Goal: Transaction & Acquisition: Purchase product/service

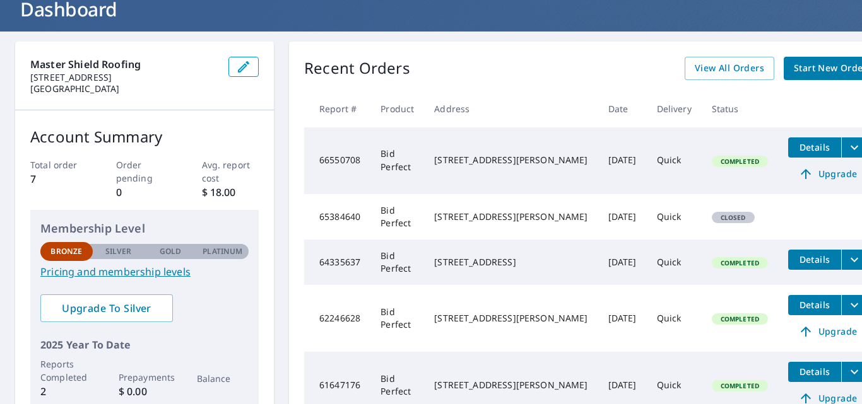
scroll to position [86, 0]
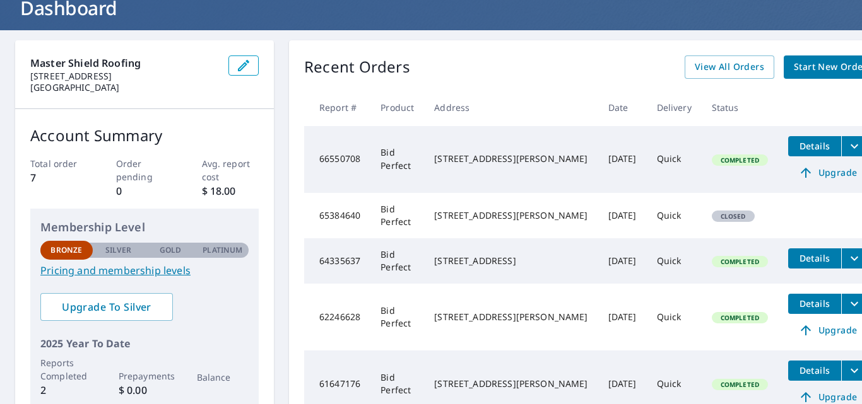
click at [794, 65] on span "Start New Order" at bounding box center [830, 67] width 73 height 16
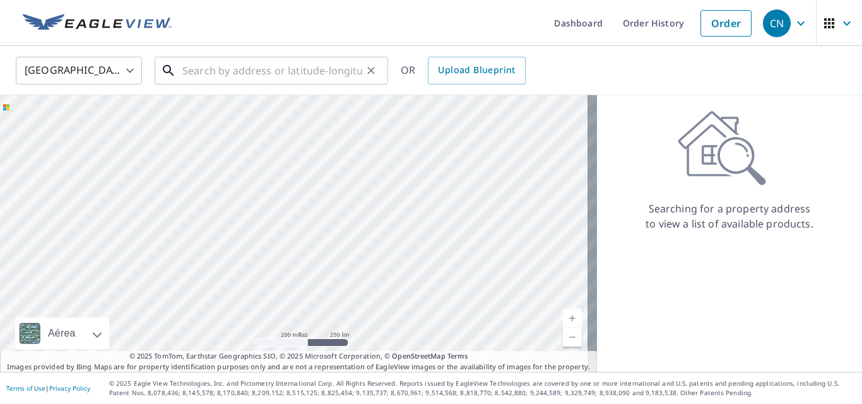
click at [288, 74] on input "text" at bounding box center [272, 70] width 180 height 35
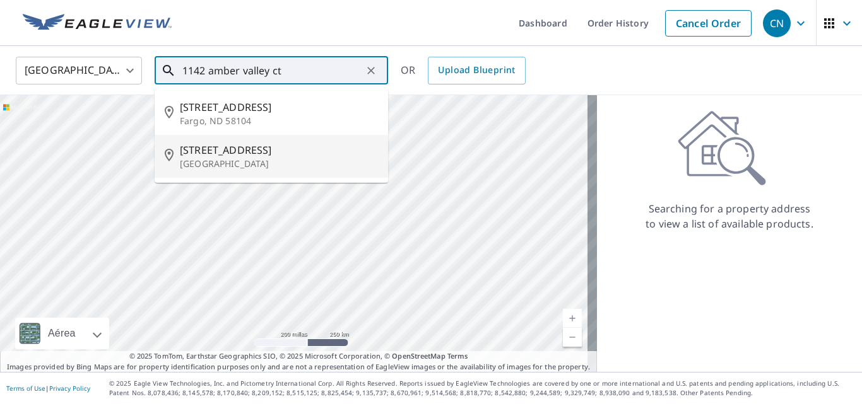
click at [269, 157] on div "[STREET_ADDRESS]" at bounding box center [279, 157] width 198 height 28
type input "[STREET_ADDRESS]"
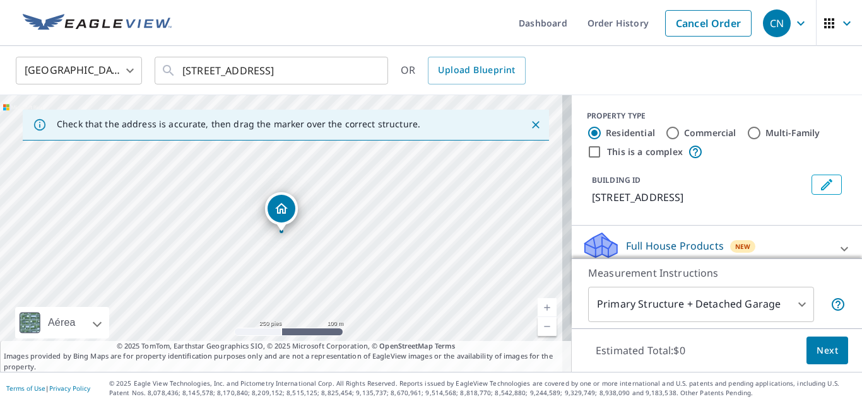
click at [280, 215] on icon "Dropped pin, building 1, Residential property, 11402 Amber Valley Ct Houston, T…" at bounding box center [281, 208] width 15 height 15
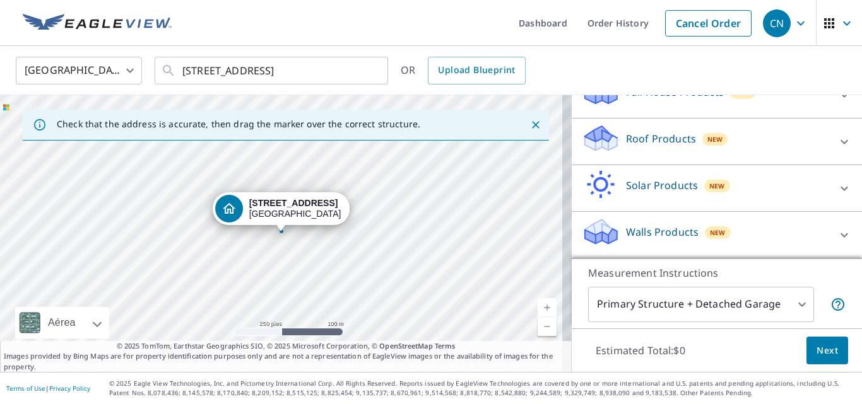
scroll to position [169, 0]
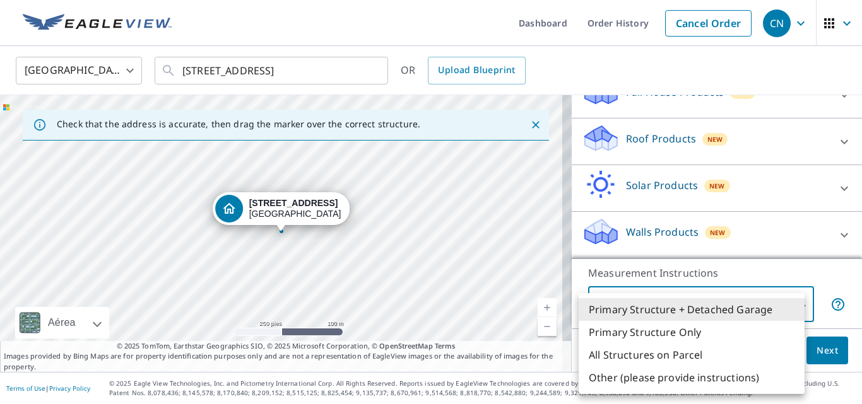
click at [796, 302] on body "CN CN Dashboard Order History Cancel Order CN [GEOGRAPHIC_DATA] [GEOGRAPHIC_DAT…" at bounding box center [431, 202] width 862 height 404
click at [752, 308] on li "Primary Structure + Detached Garage" at bounding box center [692, 309] width 226 height 23
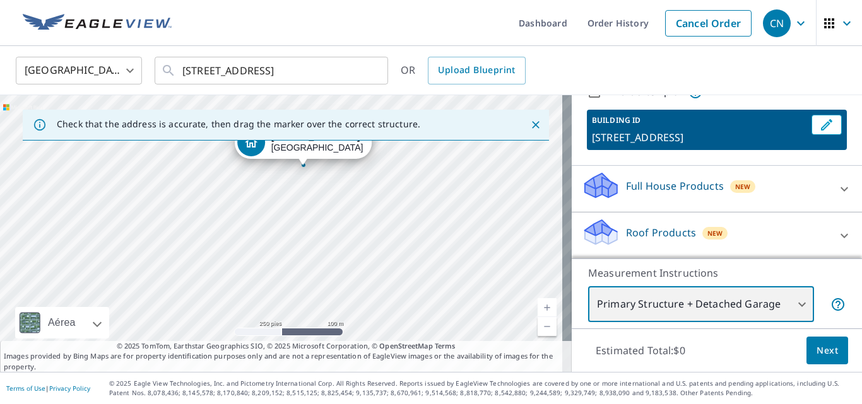
scroll to position [61, 0]
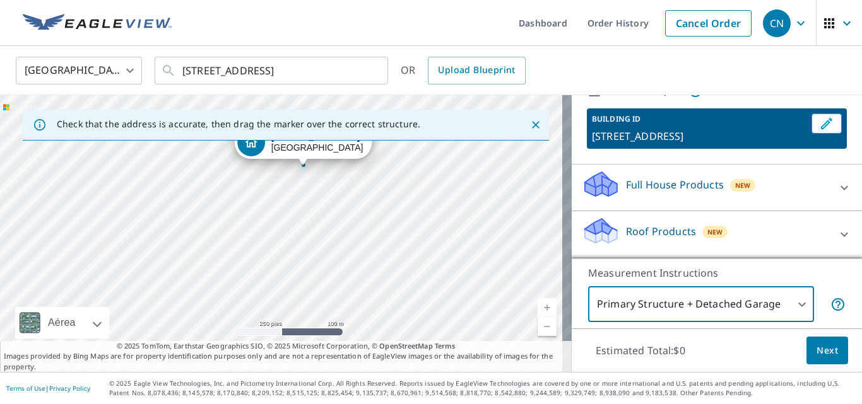
click at [614, 194] on div "Full House Products New" at bounding box center [705, 188] width 247 height 36
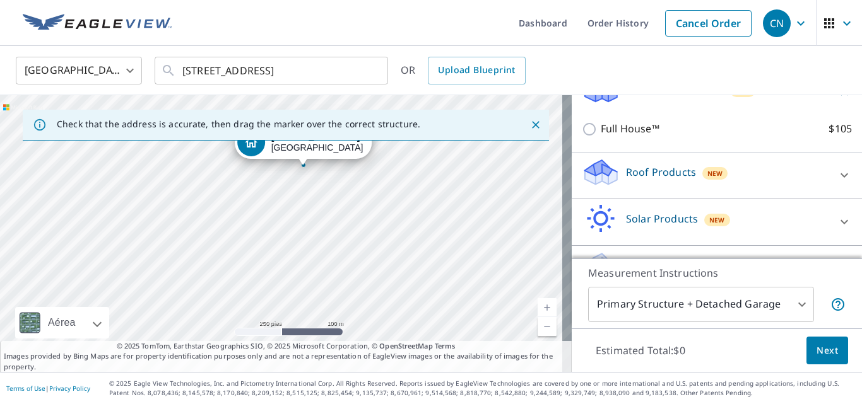
scroll to position [157, 0]
click at [665, 179] on p "Roof Products" at bounding box center [661, 170] width 70 height 15
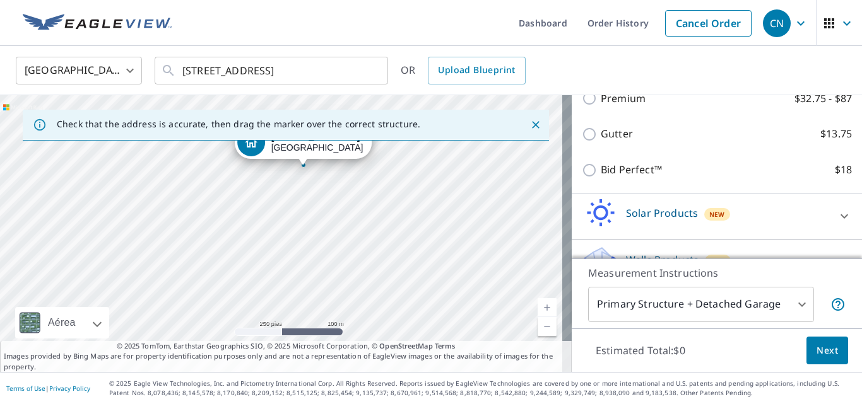
scroll to position [273, 0]
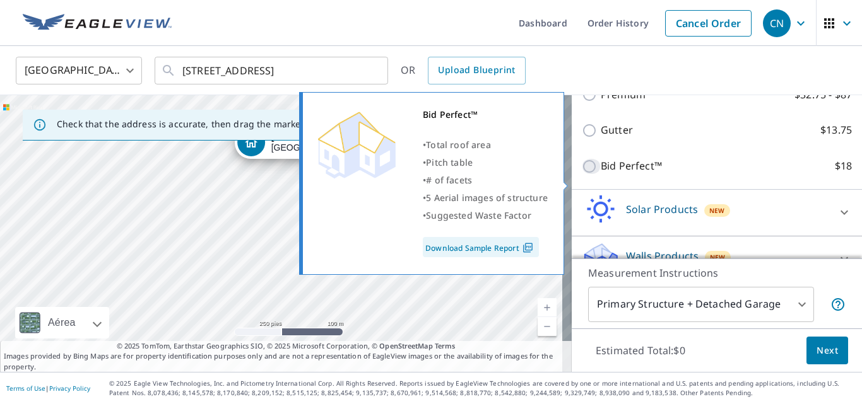
click at [582, 174] on input "Bid Perfect™ $18" at bounding box center [591, 166] width 19 height 15
checkbox input "true"
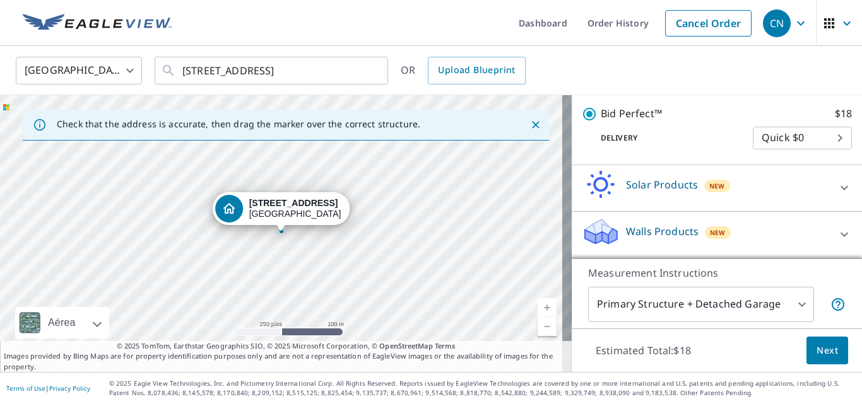
scroll to position [353, 0]
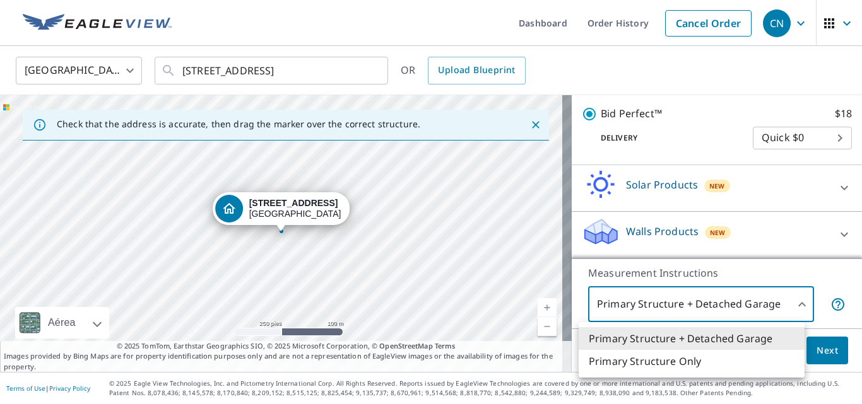
click at [791, 307] on body "CN CN Dashboard Order History Cancel Order CN [GEOGRAPHIC_DATA] [GEOGRAPHIC_DAT…" at bounding box center [431, 202] width 862 height 404
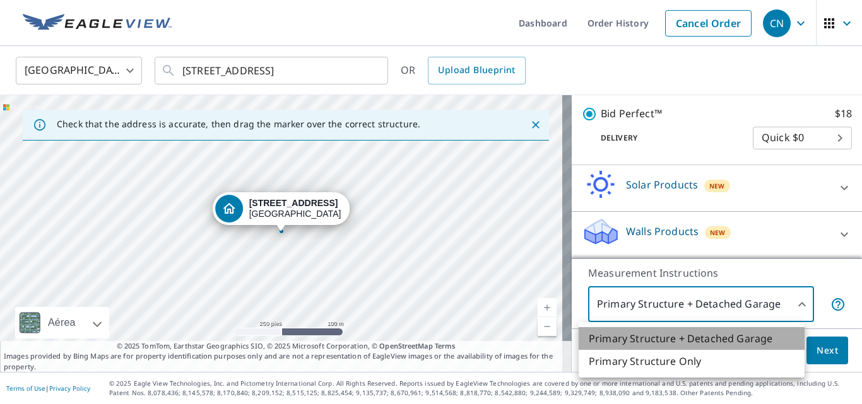
click at [755, 338] on li "Primary Structure + Detached Garage" at bounding box center [692, 339] width 226 height 23
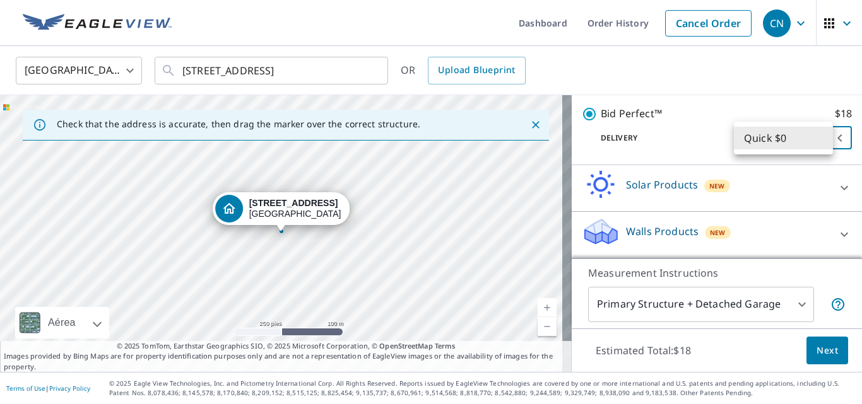
click at [818, 137] on body "CN CN Dashboard Order History Cancel Order CN [GEOGRAPHIC_DATA] [GEOGRAPHIC_DAT…" at bounding box center [431, 202] width 862 height 404
click at [818, 137] on li "Quick $0" at bounding box center [783, 138] width 99 height 23
click at [817, 348] on span "Next" at bounding box center [827, 351] width 21 height 16
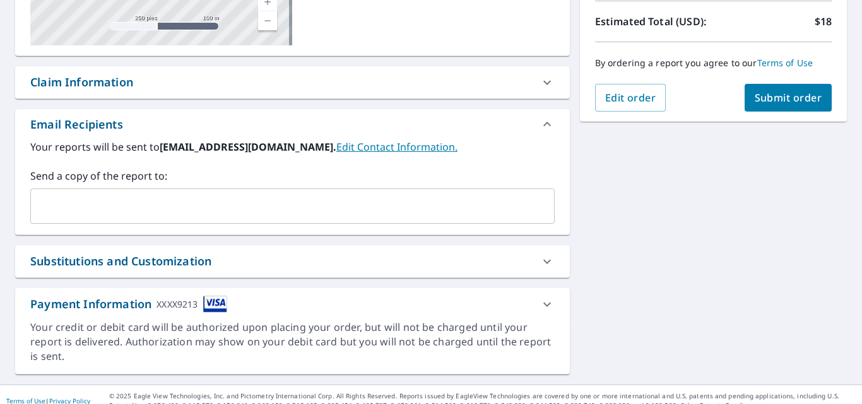
scroll to position [293, 0]
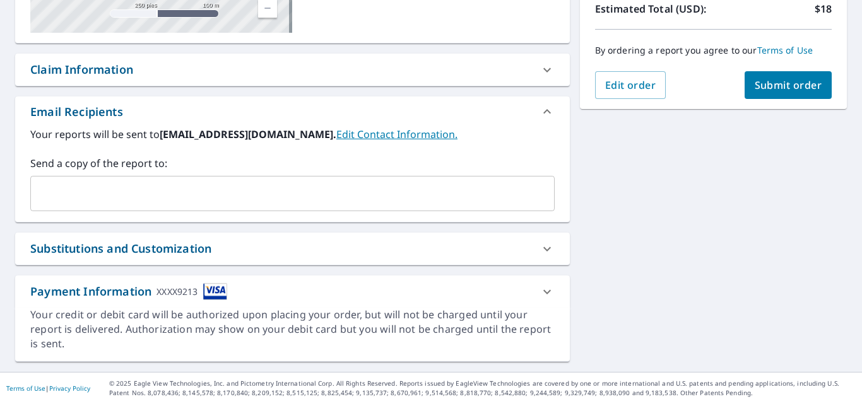
click at [541, 295] on icon at bounding box center [547, 292] width 15 height 15
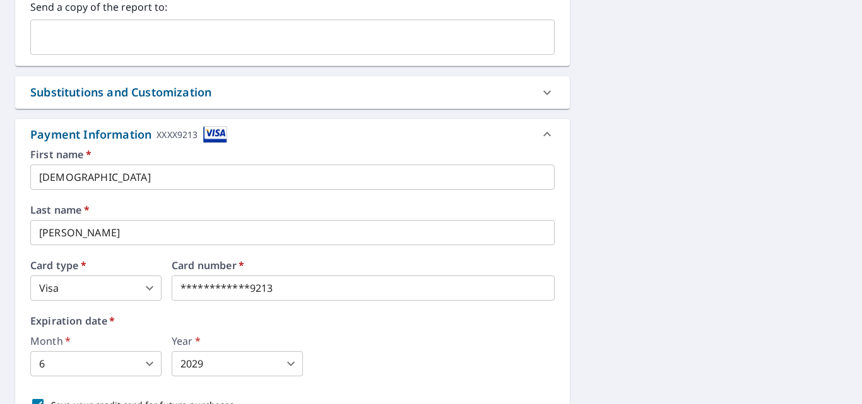
scroll to position [461, 0]
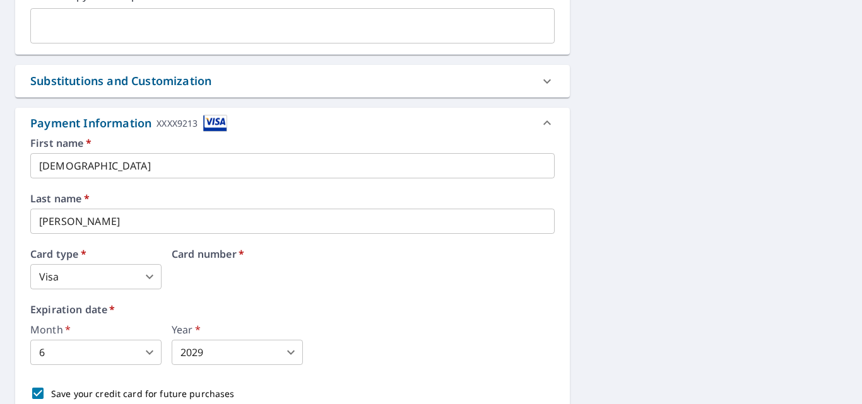
drag, startPoint x: 325, startPoint y: 276, endPoint x: 135, endPoint y: 257, distance: 190.9
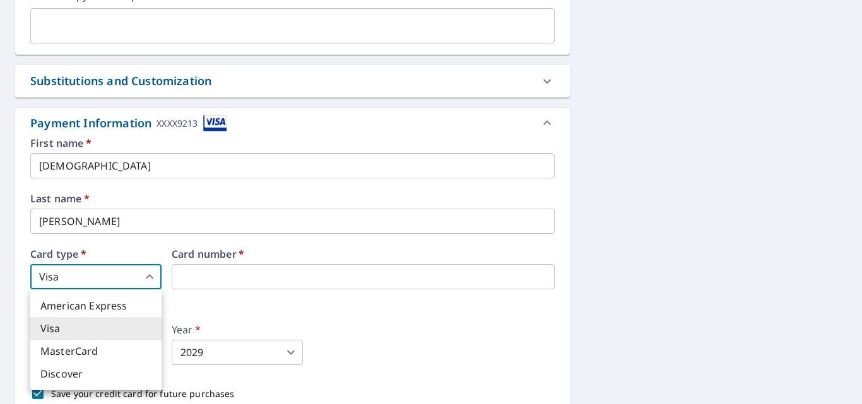
click at [147, 282] on body "CN CN Dashboard Order History Cancel Order CN Dashboard / Finalize Order Finali…" at bounding box center [431, 202] width 862 height 404
click at [110, 322] on li "Visa" at bounding box center [95, 328] width 131 height 23
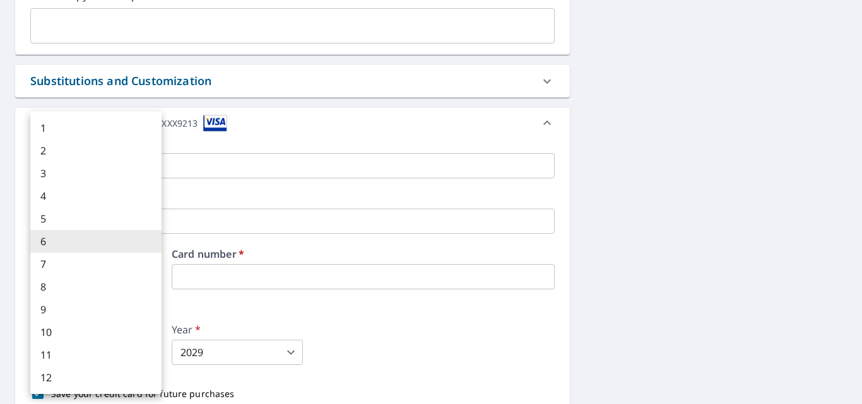
click at [90, 353] on body "CN CN Dashboard Order History Cancel Order CN Dashboard / Finalize Order Finali…" at bounding box center [431, 202] width 862 height 404
click at [64, 286] on li "8" at bounding box center [95, 287] width 131 height 23
type input "8"
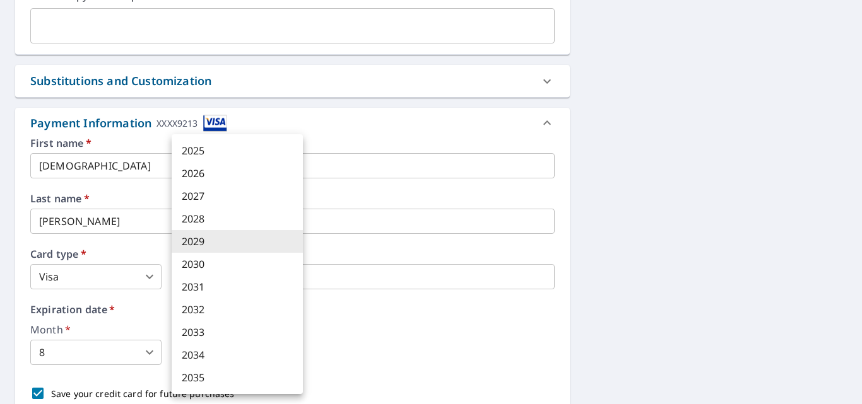
click at [294, 351] on body "CN CN Dashboard Order History Cancel Order CN Dashboard / Finalize Order Finali…" at bounding box center [431, 202] width 862 height 404
click at [215, 267] on li "2030" at bounding box center [237, 264] width 131 height 23
type input "2030"
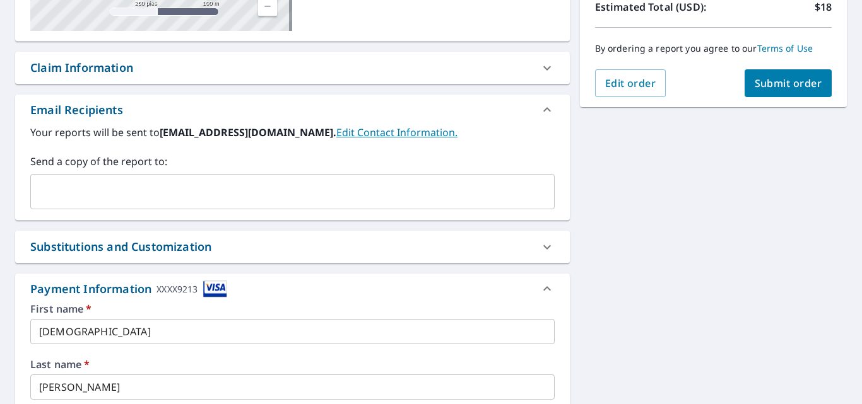
scroll to position [289, 0]
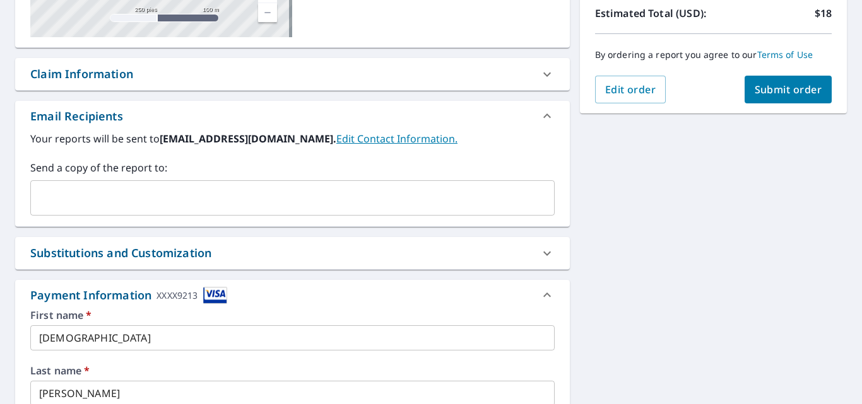
click at [121, 192] on input "text" at bounding box center [283, 198] width 494 height 24
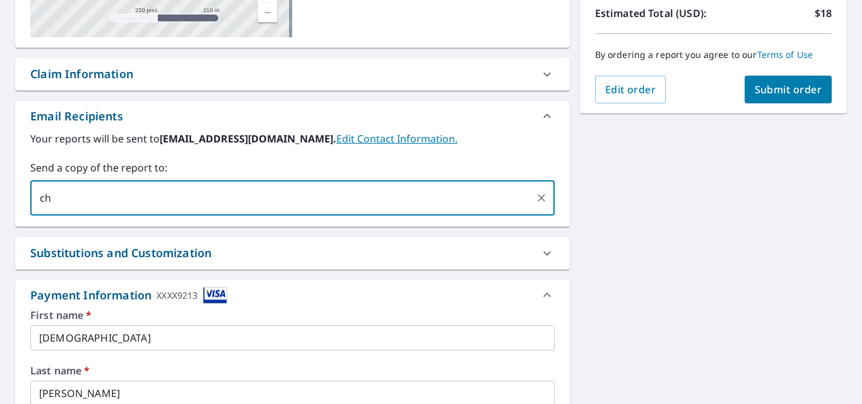
type input "c"
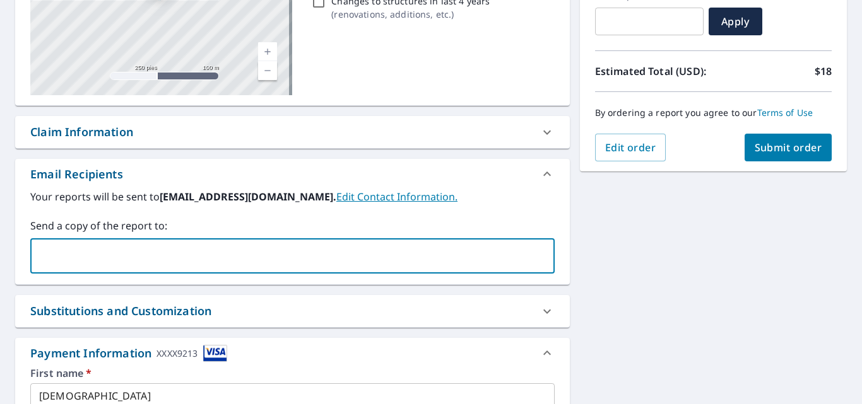
scroll to position [229, 0]
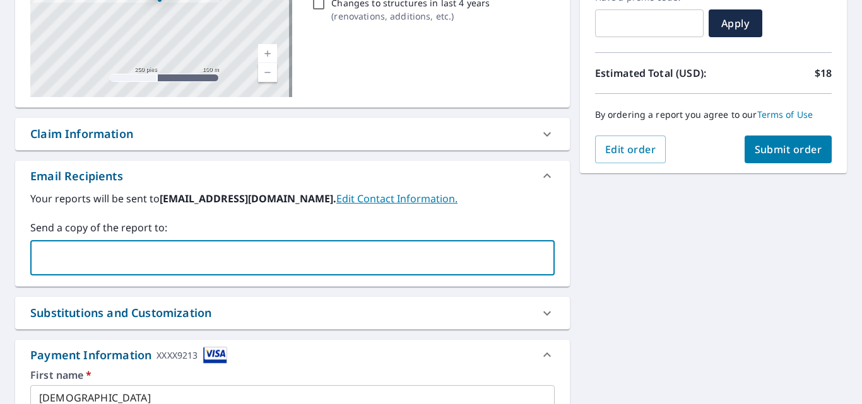
click at [769, 153] on span "Submit order" at bounding box center [789, 150] width 68 height 14
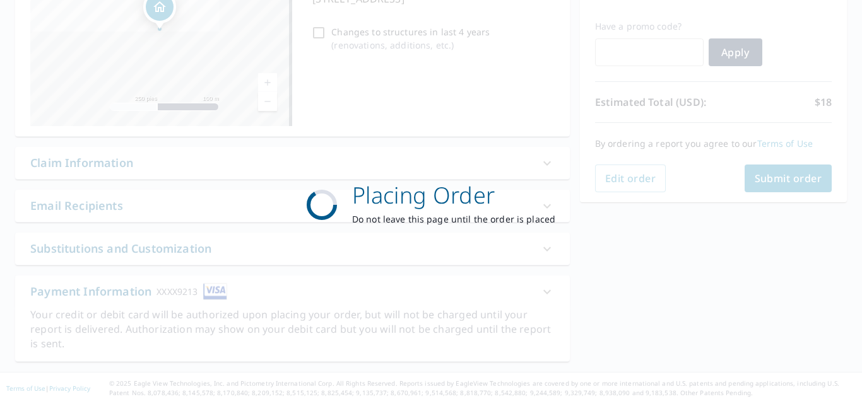
scroll to position [200, 0]
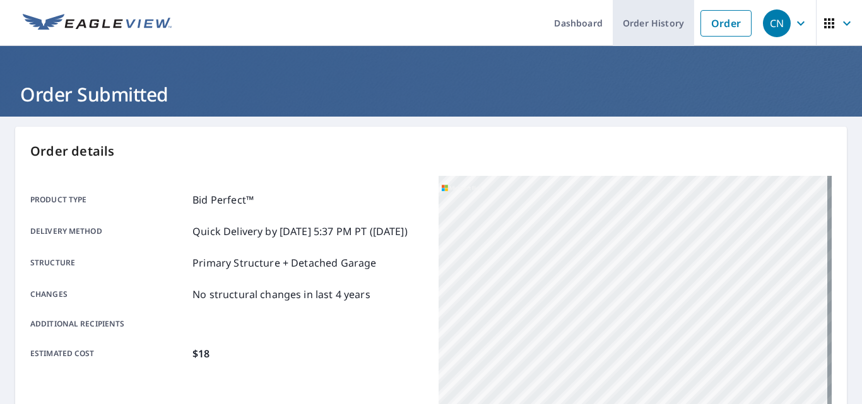
click at [640, 18] on link "Order History" at bounding box center [653, 23] width 81 height 46
